Goal: Task Accomplishment & Management: Use online tool/utility

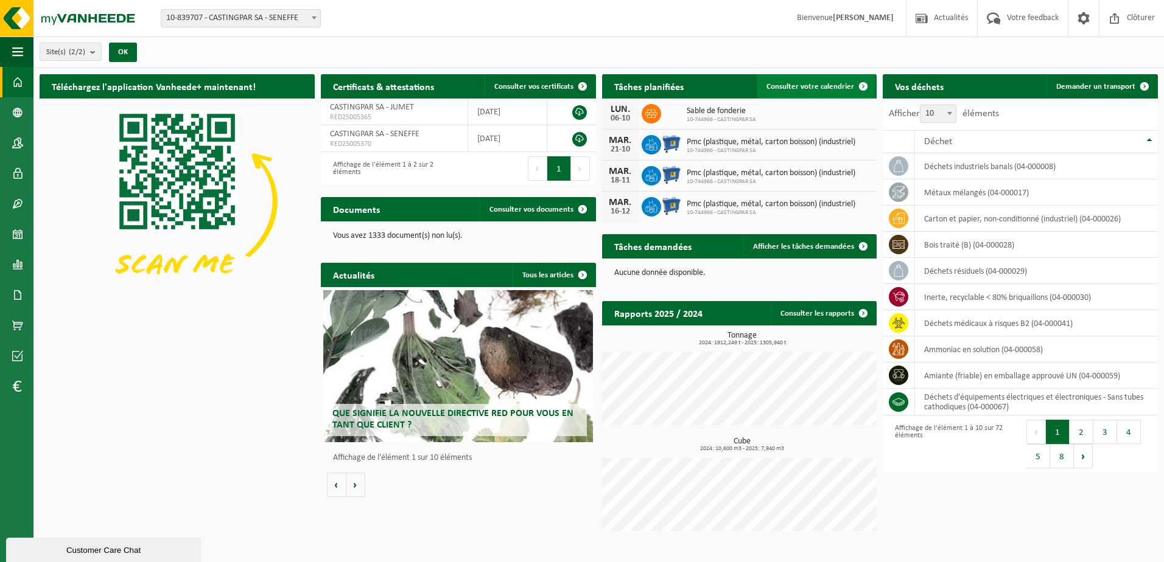
click at [828, 78] on link "Consulter votre calendrier" at bounding box center [816, 86] width 119 height 24
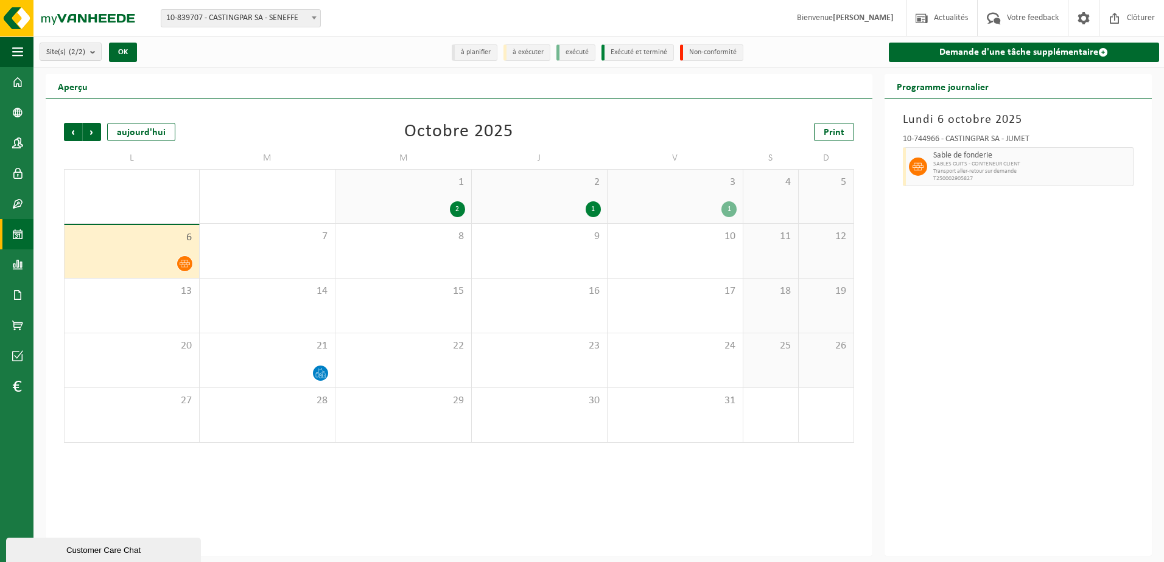
click at [911, 174] on div at bounding box center [916, 166] width 27 height 39
click at [926, 166] on span at bounding box center [918, 167] width 18 height 18
click at [917, 170] on icon at bounding box center [917, 166] width 11 height 11
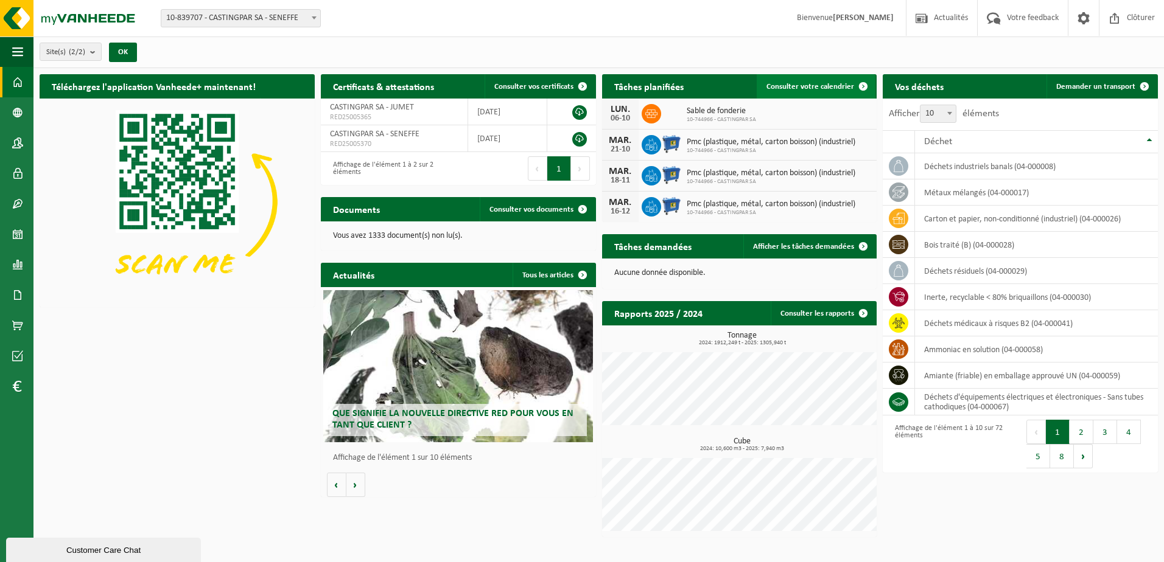
click at [797, 83] on span "Consulter votre calendrier" at bounding box center [810, 87] width 88 height 8
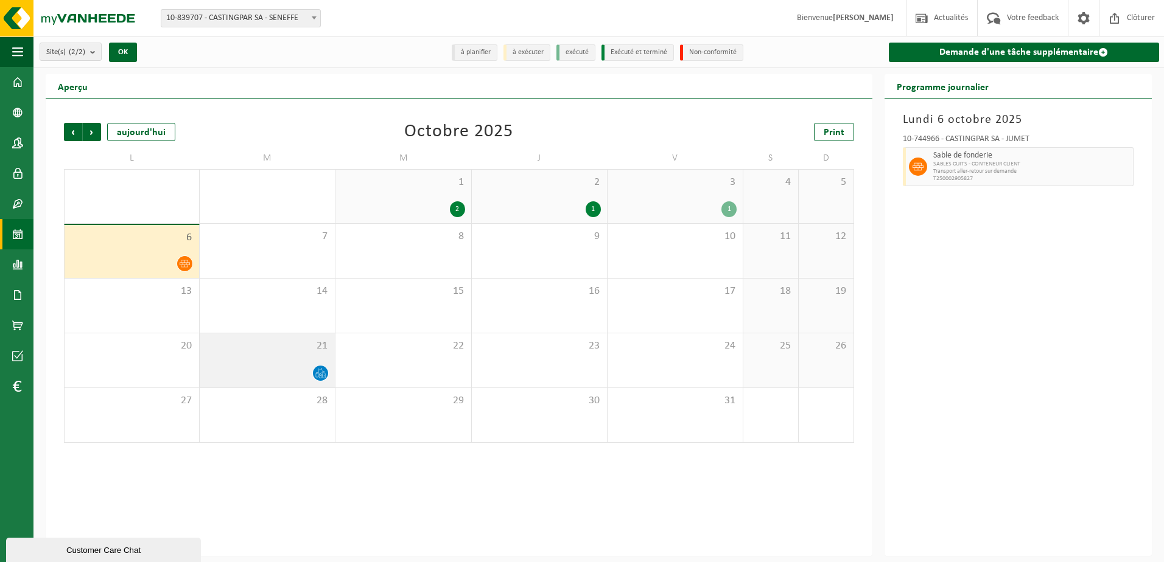
click at [291, 366] on div at bounding box center [267, 373] width 123 height 16
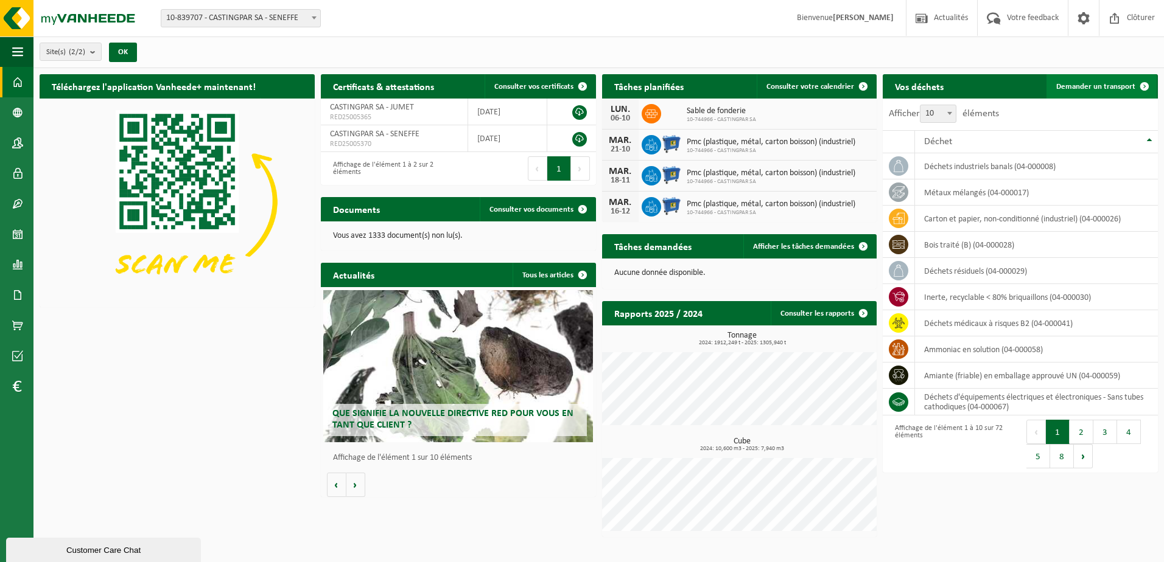
click at [1073, 75] on link "Demander un transport" at bounding box center [1101, 86] width 110 height 24
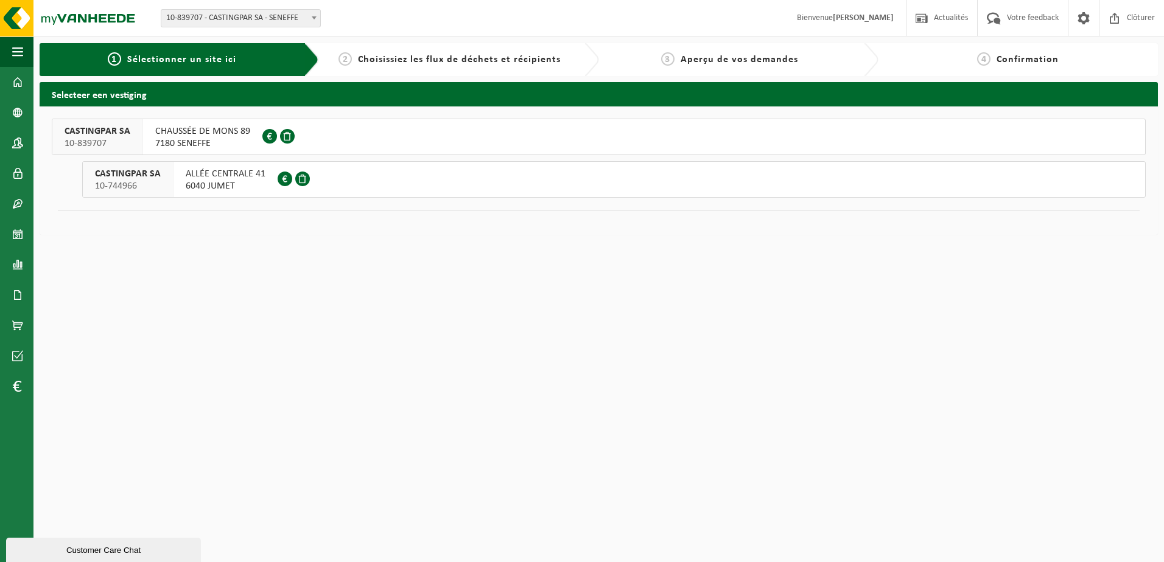
click at [202, 159] on li "CASTINGPAR SA 10-839707 CHAUSSÉE DE MONS 89 7180 SENEFFE 0418.306.164 CASTINGPA…" at bounding box center [599, 158] width 1094 height 79
click at [205, 147] on span "7180 SENEFFE" at bounding box center [202, 144] width 95 height 12
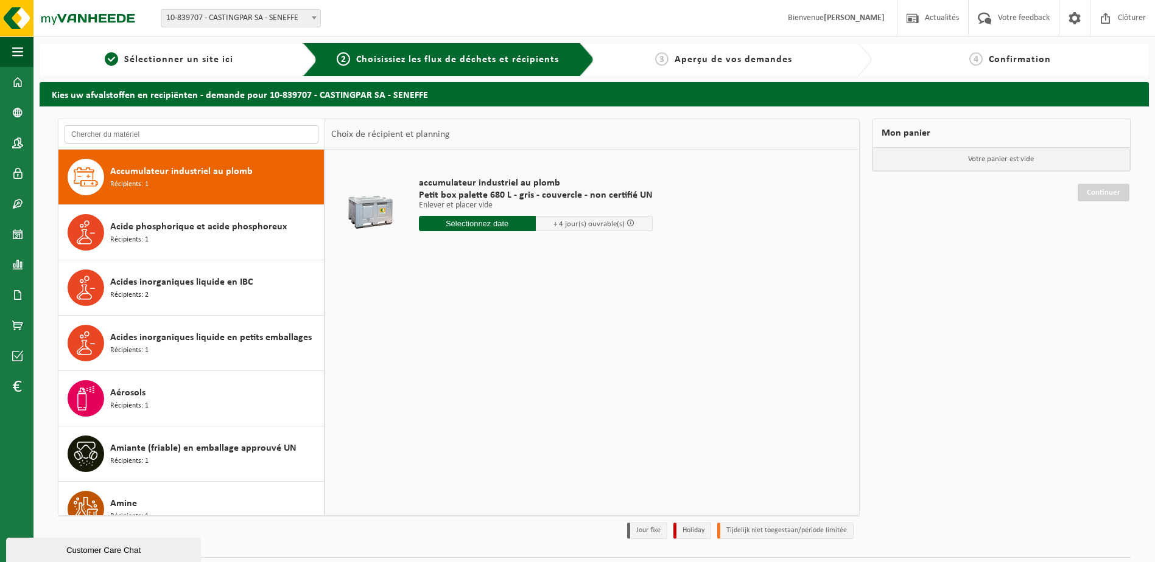
click at [200, 137] on input "text" at bounding box center [192, 134] width 254 height 18
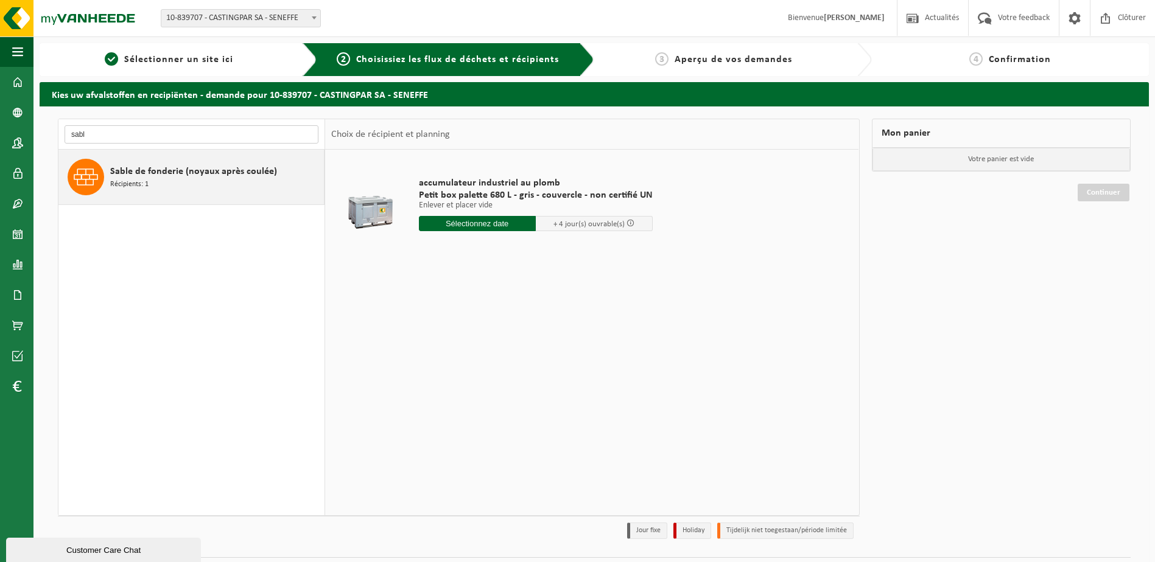
type input "sabl"
click at [200, 165] on span "Sable de fonderie (noyaux après coulée)" at bounding box center [193, 171] width 167 height 15
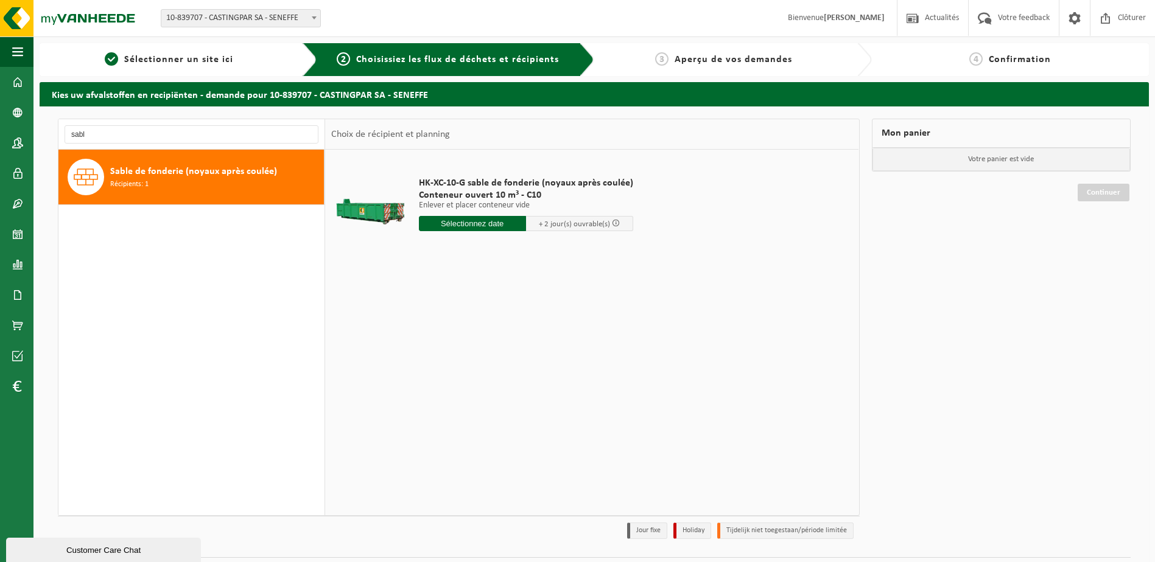
click at [451, 220] on input "text" at bounding box center [472, 223] width 107 height 15
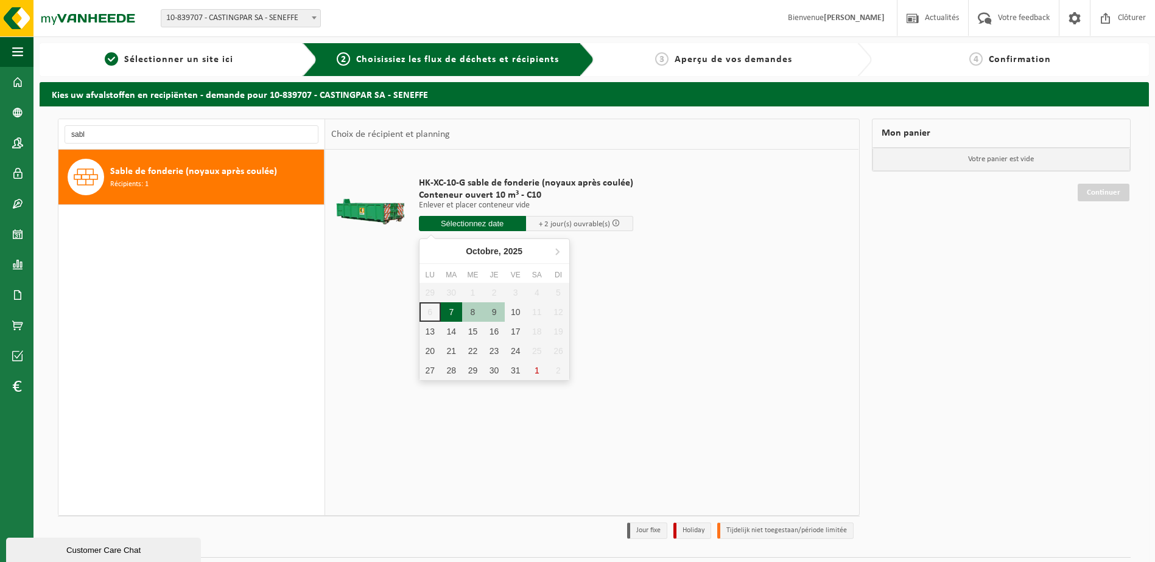
click at [458, 306] on div "7" at bounding box center [451, 312] width 21 height 19
type input "à partir de 2025-10-07"
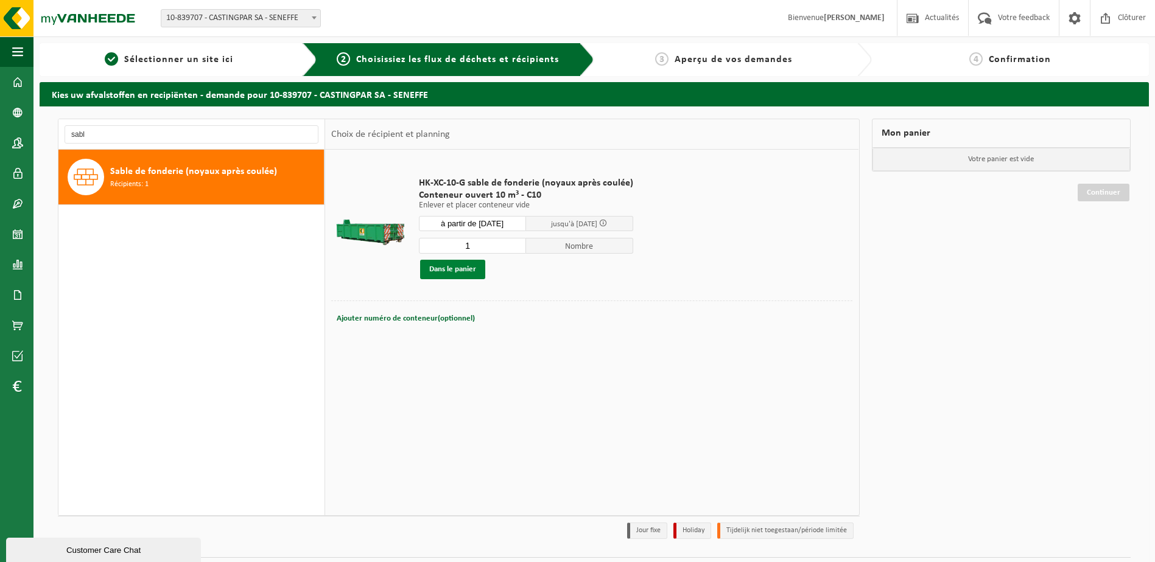
click at [473, 263] on button "Dans le panier" at bounding box center [452, 269] width 65 height 19
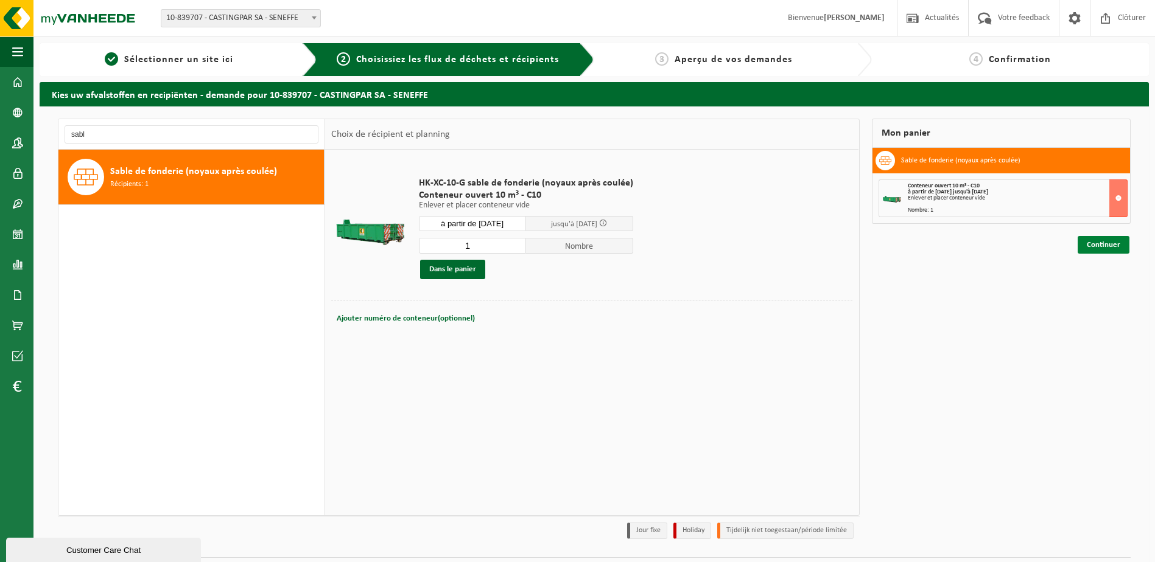
click at [1084, 249] on link "Continuer" at bounding box center [1103, 245] width 52 height 18
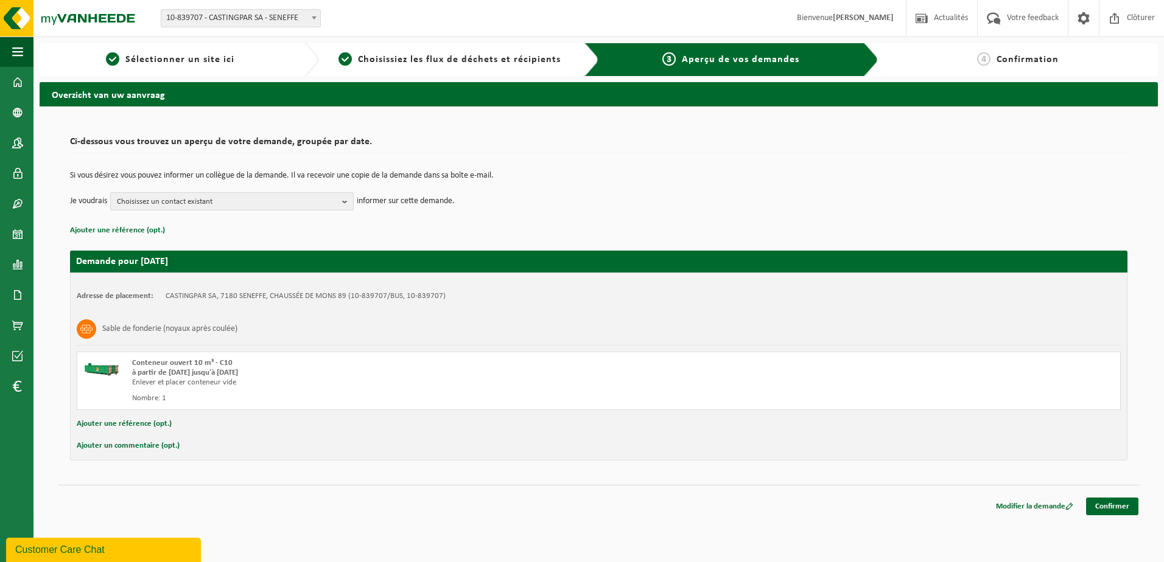
click at [180, 193] on span "Choisissez un contact existant" at bounding box center [227, 202] width 220 height 18
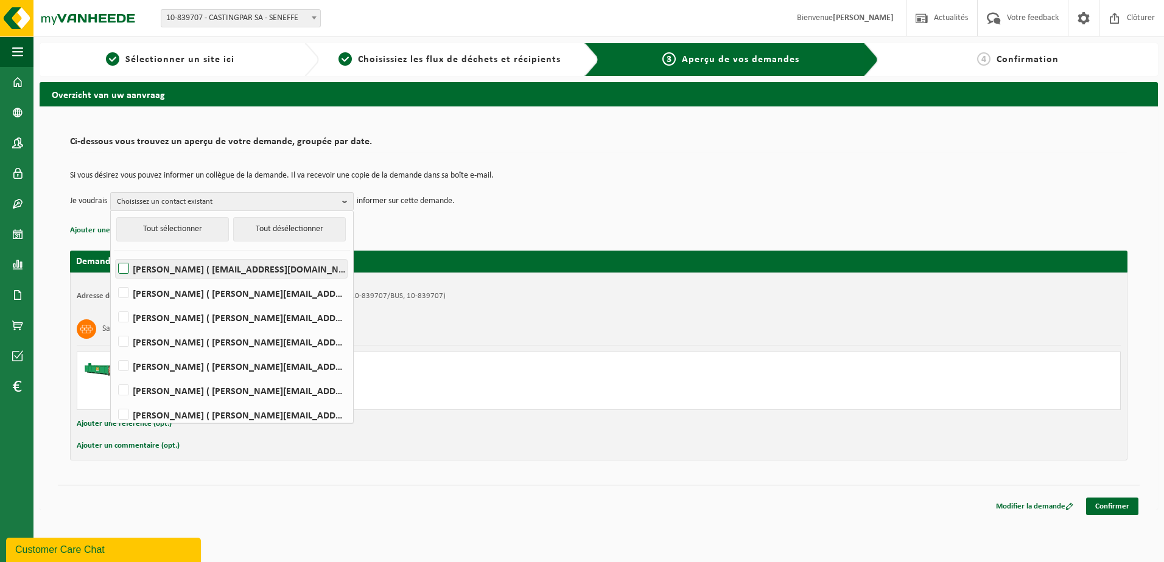
click at [142, 270] on label "[PERSON_NAME] ( [EMAIL_ADDRESS][DOMAIN_NAME] )" at bounding box center [231, 269] width 231 height 18
click at [114, 254] on input "[PERSON_NAME] ( [EMAIL_ADDRESS][DOMAIN_NAME] )" at bounding box center [113, 253] width 1 height 1
checkbox input "true"
click at [1120, 509] on link "Confirmer" at bounding box center [1112, 507] width 52 height 18
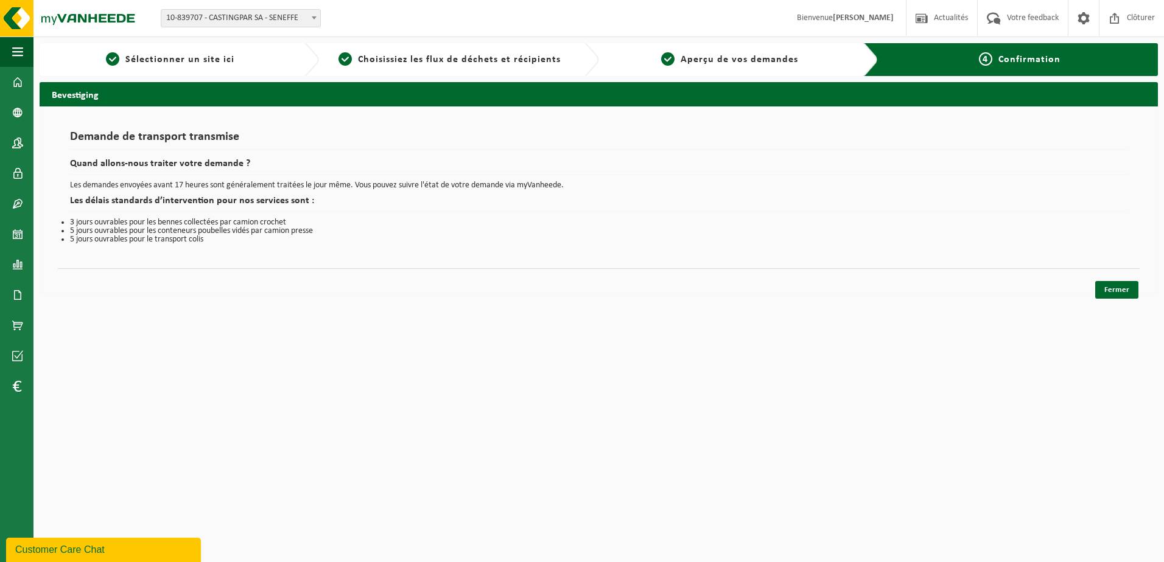
click at [1115, 281] on div "Fermer" at bounding box center [599, 274] width 1082 height 13
click at [1107, 285] on link "Fermer" at bounding box center [1116, 290] width 43 height 18
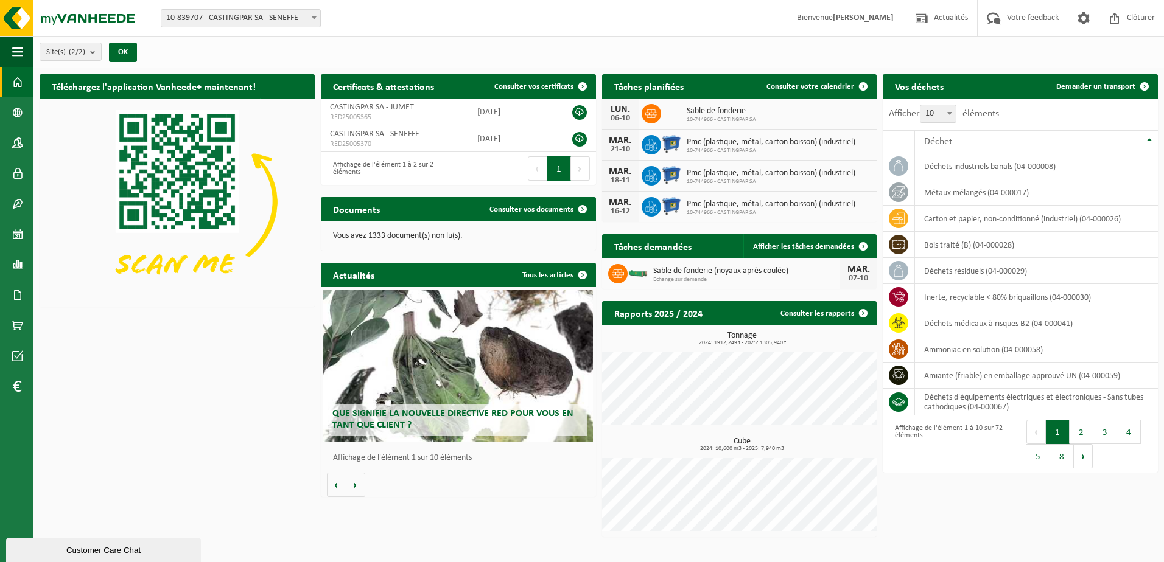
click at [786, 71] on div "Tâches planifiées Consulter votre calendrier LUN. 06-10 Sable de fonderie 10-74…" at bounding box center [739, 148] width 281 height 160
click at [797, 91] on link "Consulter votre calendrier" at bounding box center [816, 86] width 119 height 24
